Goal: Task Accomplishment & Management: Manage account settings

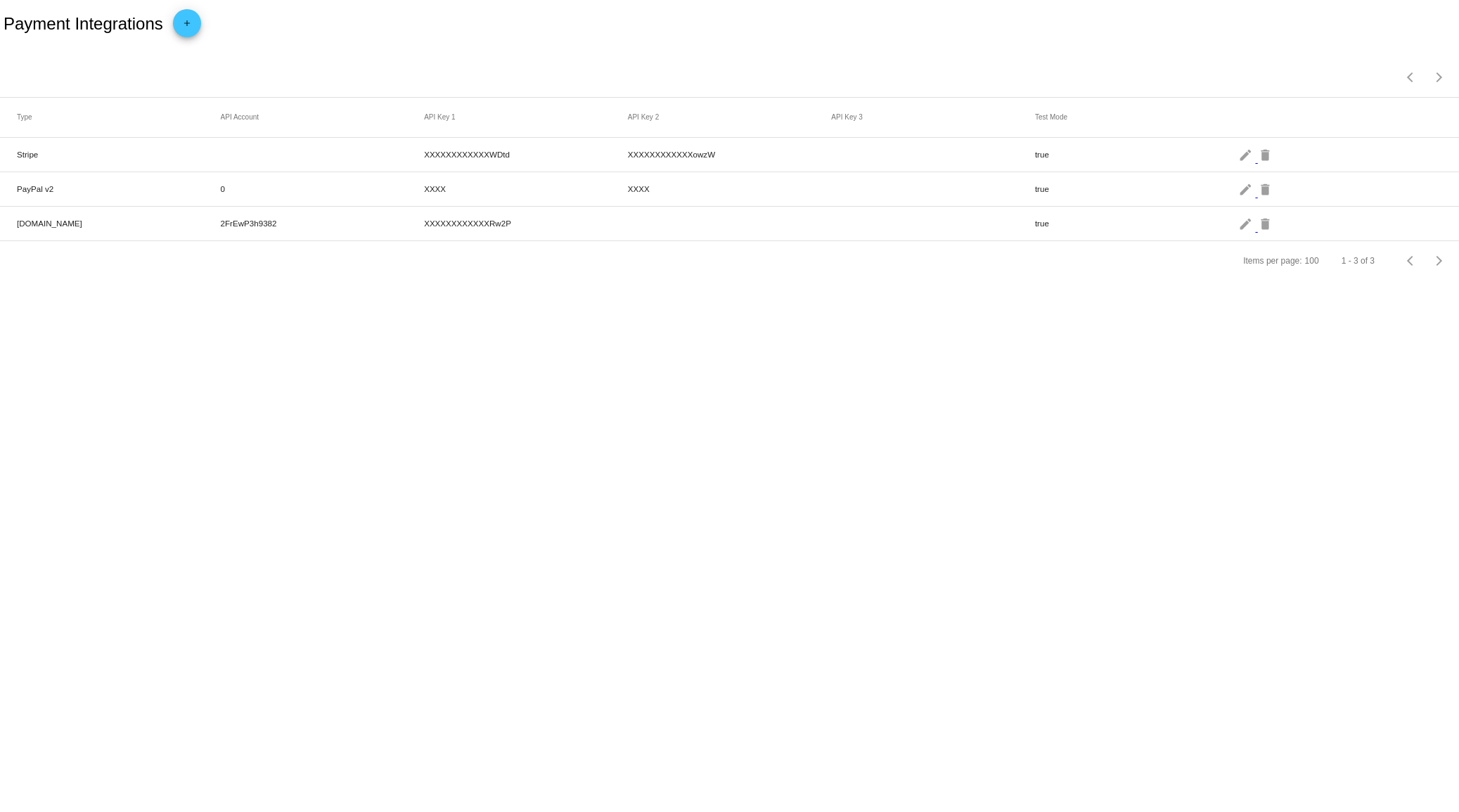
click at [103, 233] on mat-row "[DOMAIN_NAME] 2FrEwP3h9382 XXXXXXXXXXXXRw2P true edit delete" at bounding box center [729, 224] width 1459 height 34
drag, startPoint x: 209, startPoint y: 226, endPoint x: 520, endPoint y: 219, distance: 311.1
click at [520, 219] on mat-row "Authorize.Net 2FrEwP3h9382 XXXXXXXXXXXXRw2P true edit delete" at bounding box center [729, 224] width 1459 height 34
click at [1244, 223] on mat-icon "edit" at bounding box center [1246, 223] width 17 height 21
drag, startPoint x: 235, startPoint y: 147, endPoint x: 561, endPoint y: 119, distance: 327.2
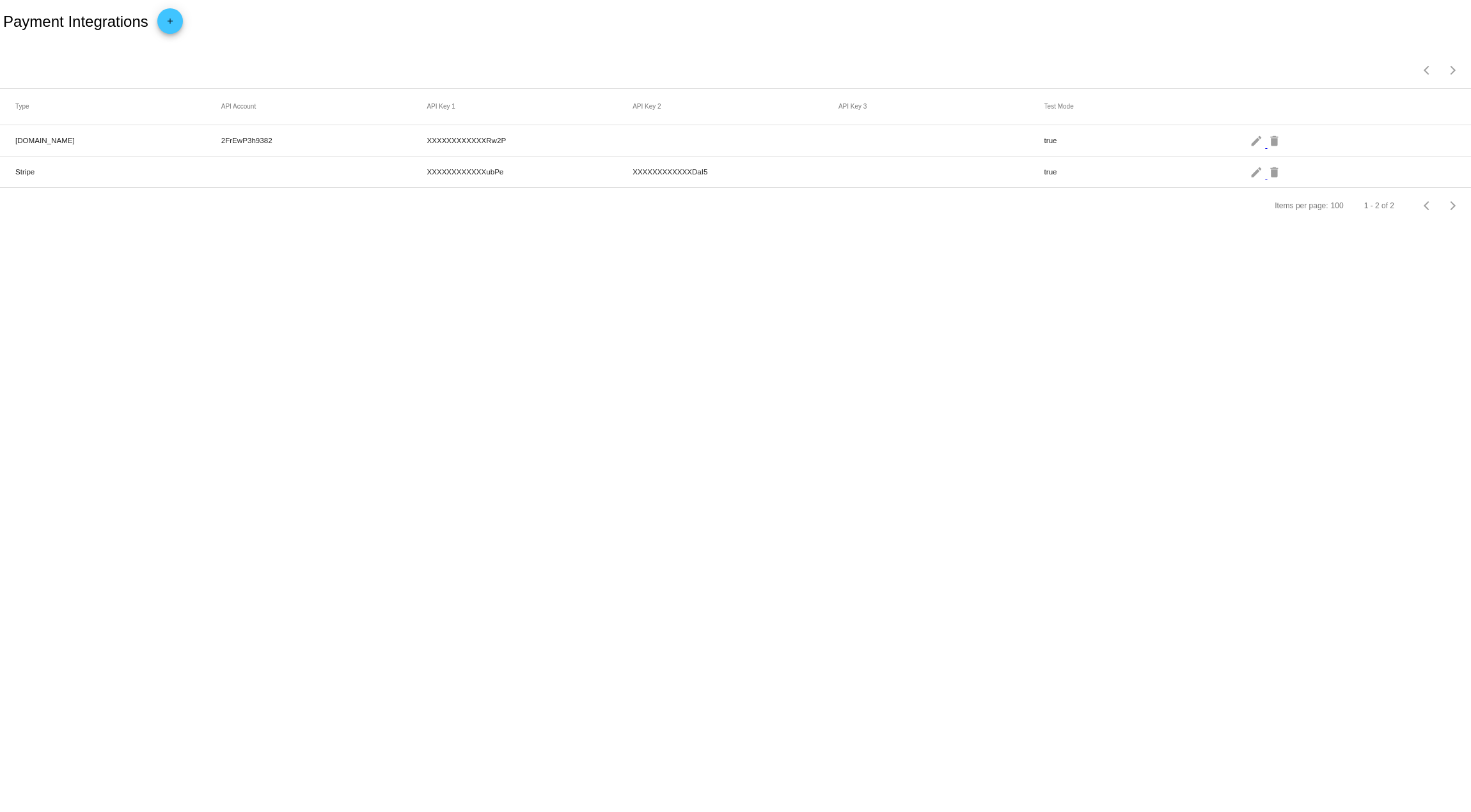
click at [311, 142] on mat-row "Authorize.Net 2FrEwP3h9382 XXXXXXXXXXXXRw2P true edit delete" at bounding box center [735, 140] width 1471 height 31
drag, startPoint x: 419, startPoint y: 167, endPoint x: 616, endPoint y: 176, distance: 197.2
click at [755, 163] on mat-row "Stripe XXXXXXXXXXXXubPe XXXXXXXXXXXXDaI5 true edit delete" at bounding box center [735, 171] width 1471 height 31
drag, startPoint x: 27, startPoint y: 171, endPoint x: 2, endPoint y: 166, distance: 25.5
click at [0, 165] on html "Payment Integrations add Items per page: 100 1 - 2 of 2 Type API Account API Ke…" at bounding box center [735, 406] width 1471 height 812
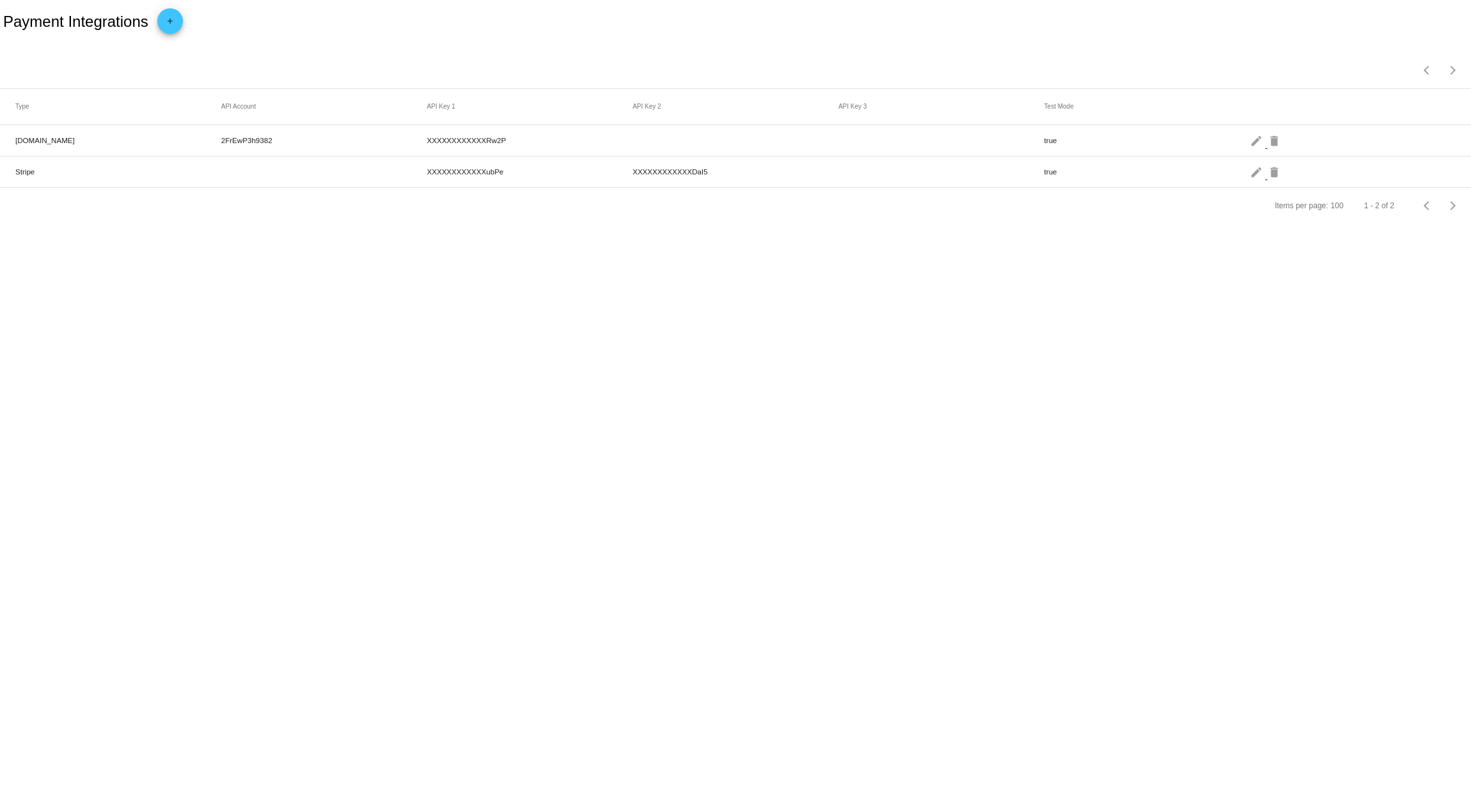
click at [412, 218] on div "Items per page: 100 1 - 2 of 2" at bounding box center [735, 206] width 1471 height 36
drag, startPoint x: 30, startPoint y: 139, endPoint x: 234, endPoint y: 144, distance: 204.1
click at [234, 144] on mat-row "Authorize.Net 2FrEwP3h9382 XXXXXXXXXXXXRw2P true edit delete" at bounding box center [735, 140] width 1471 height 31
